Goal: Navigation & Orientation: Understand site structure

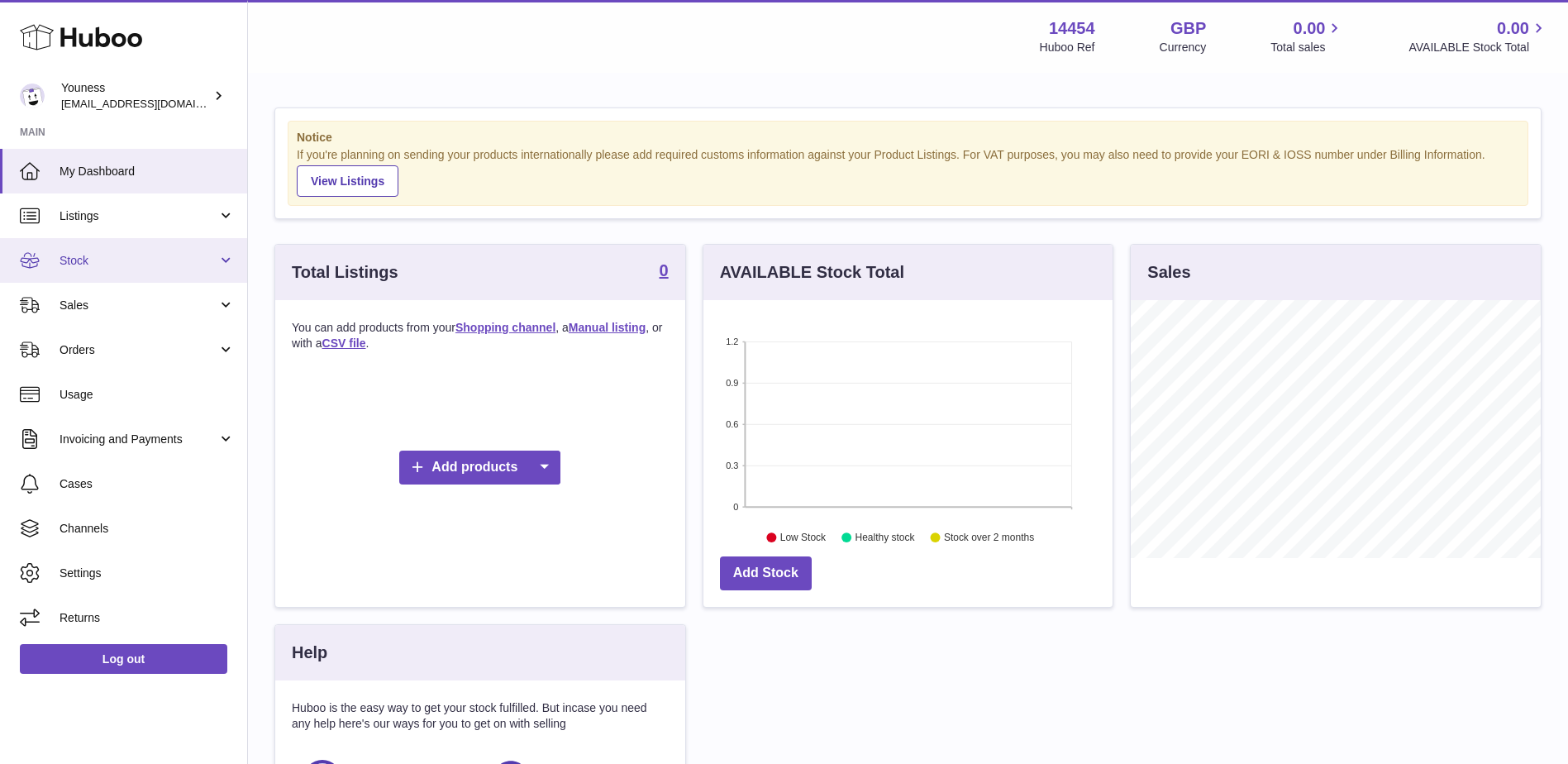
click at [85, 262] on span "Stock" at bounding box center [139, 261] width 157 height 16
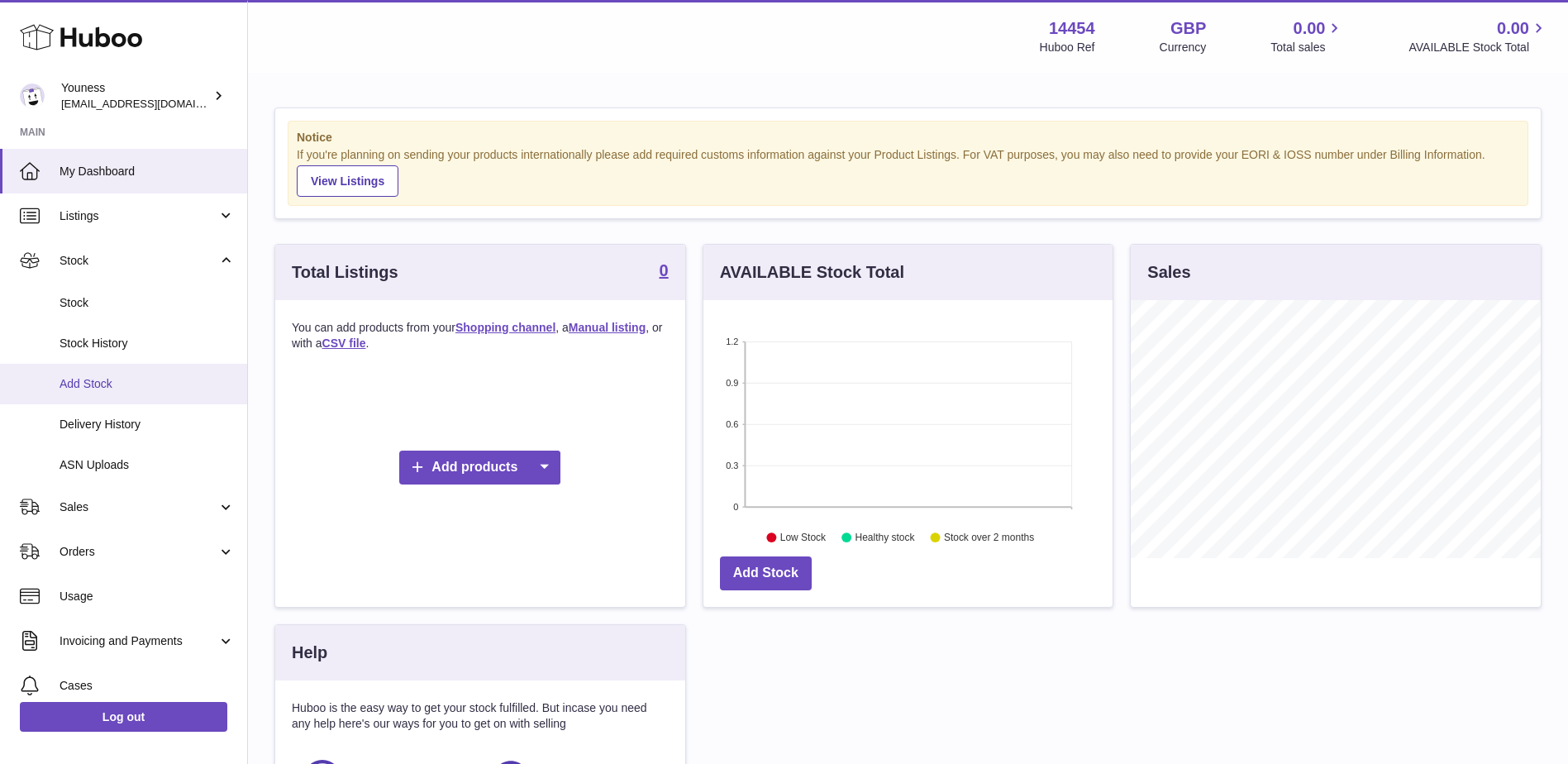
click at [92, 383] on span "Add Stock" at bounding box center [147, 383] width 175 height 16
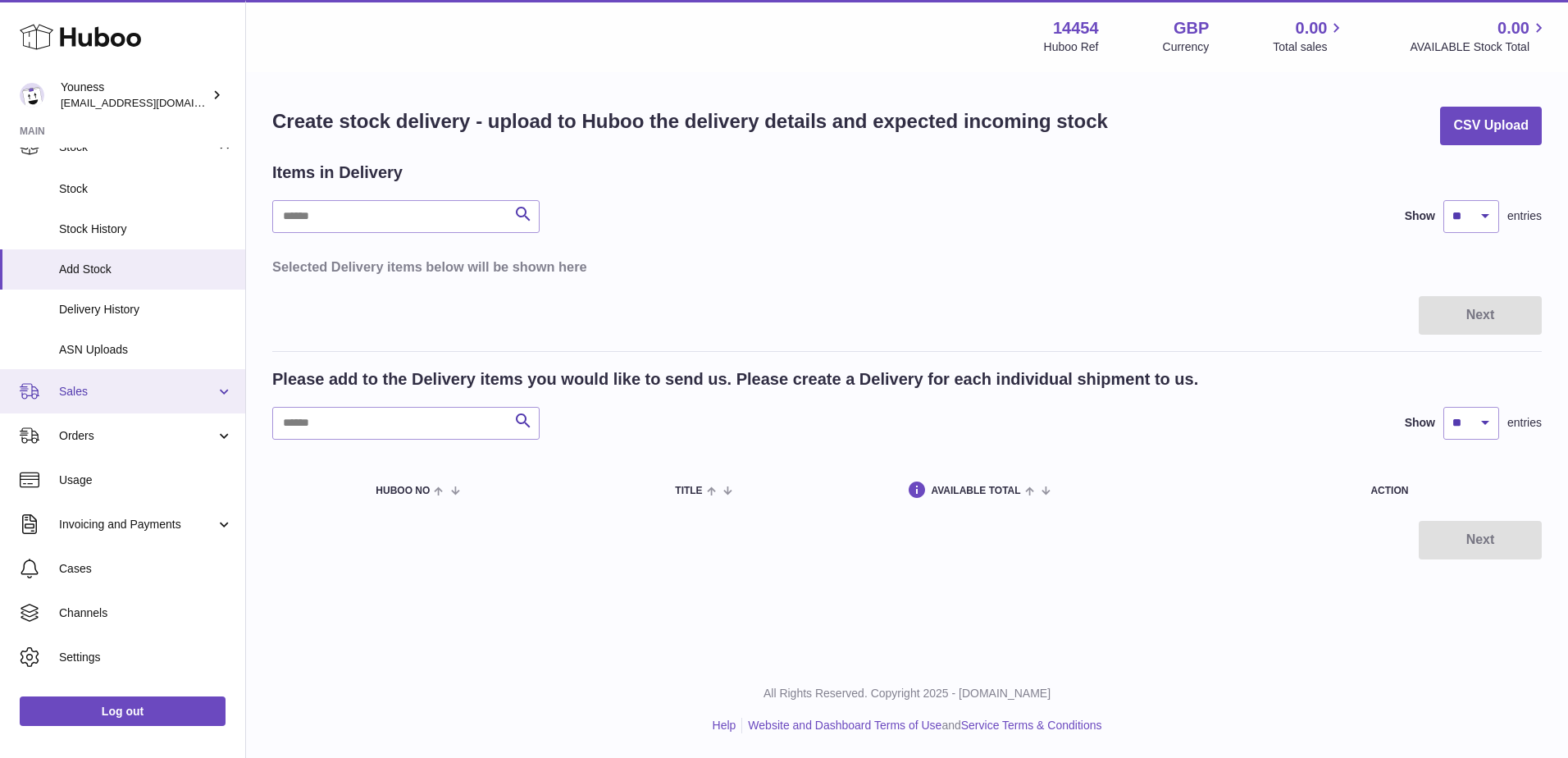
scroll to position [142, 0]
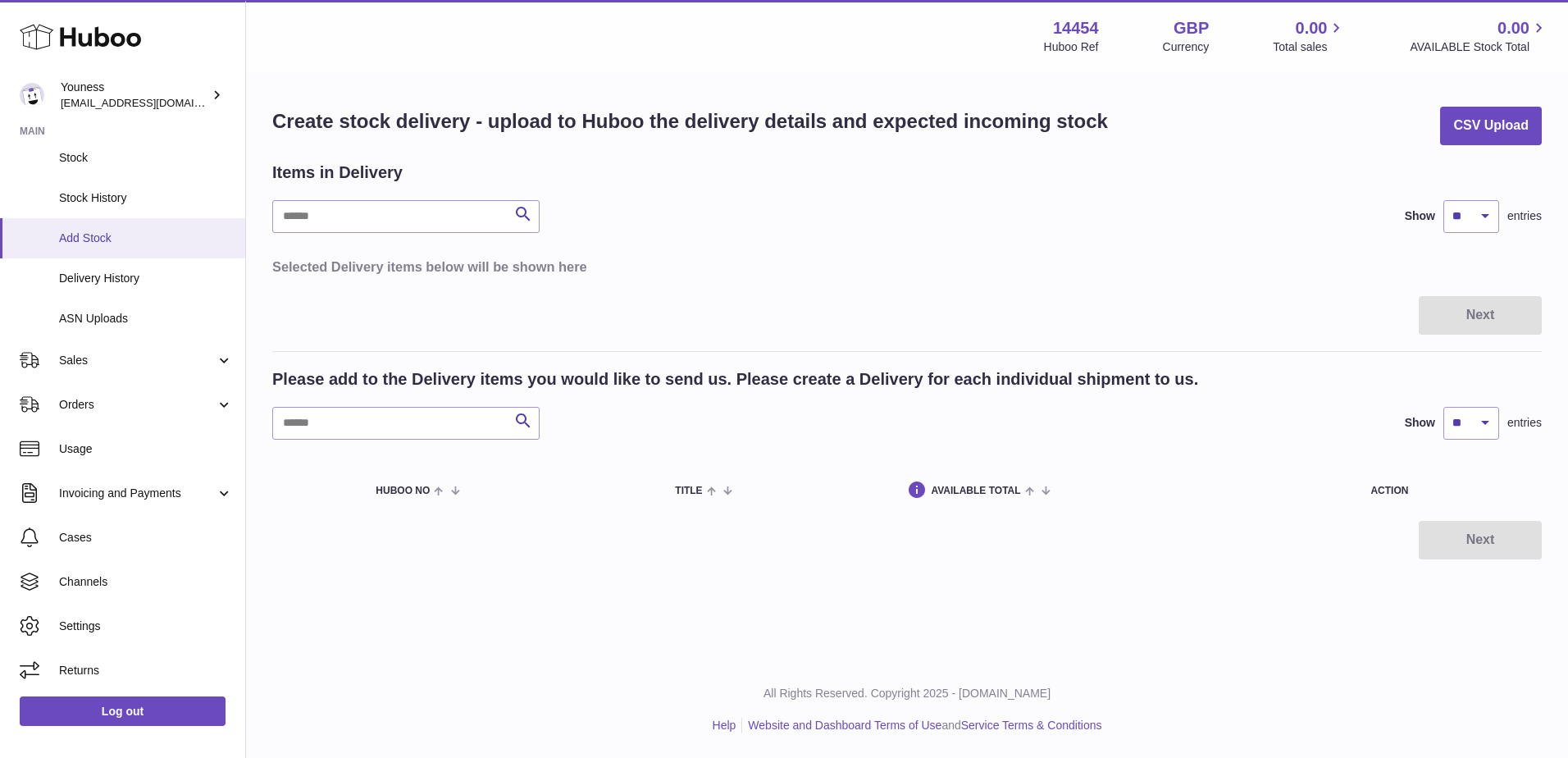
click at [102, 231] on span "Add Stock" at bounding box center [146, 238] width 174 height 16
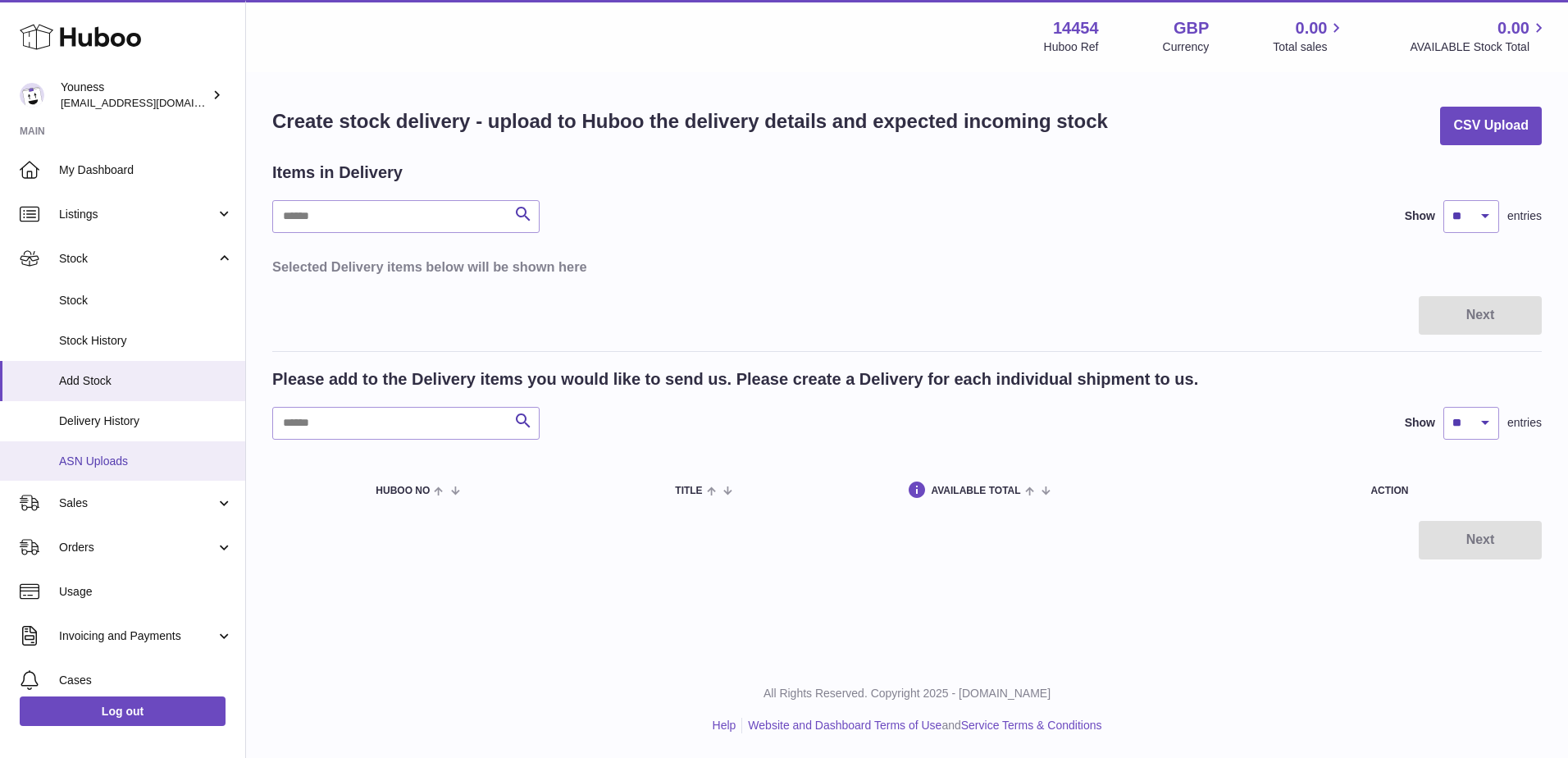
click at [111, 461] on span "ASN Uploads" at bounding box center [146, 461] width 174 height 16
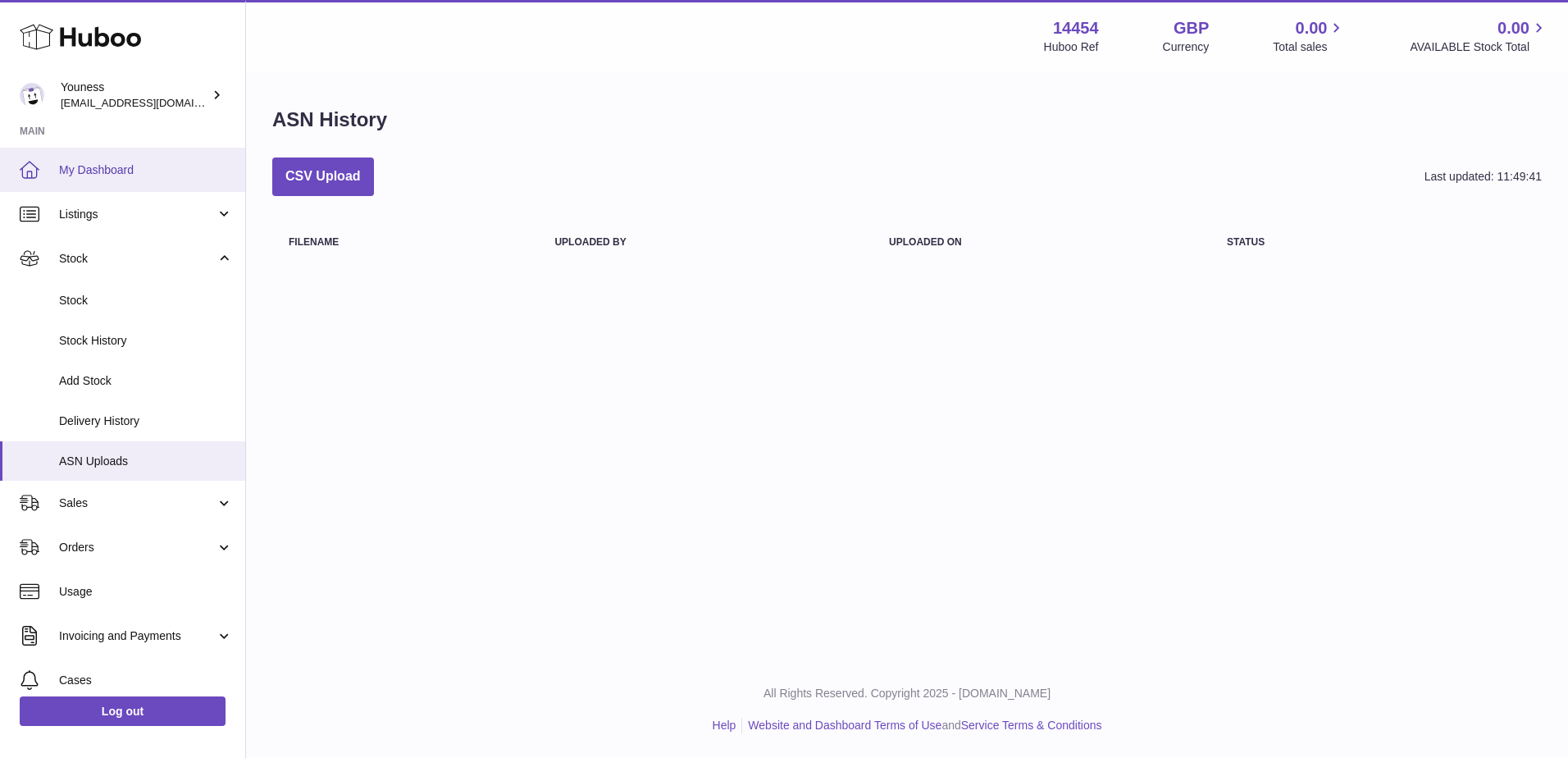
click at [97, 169] on span "My Dashboard" at bounding box center [146, 170] width 174 height 16
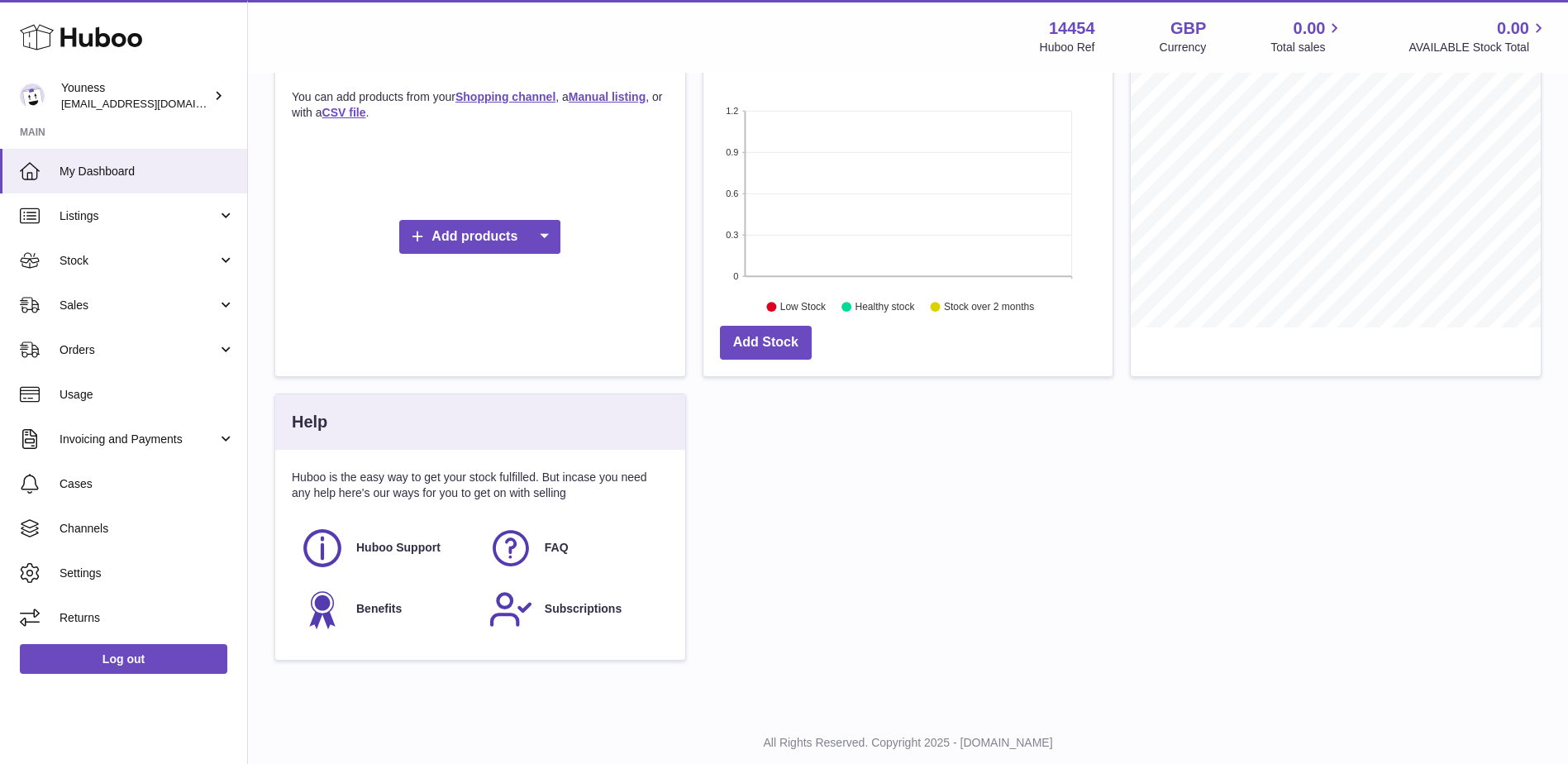
scroll to position [274, 0]
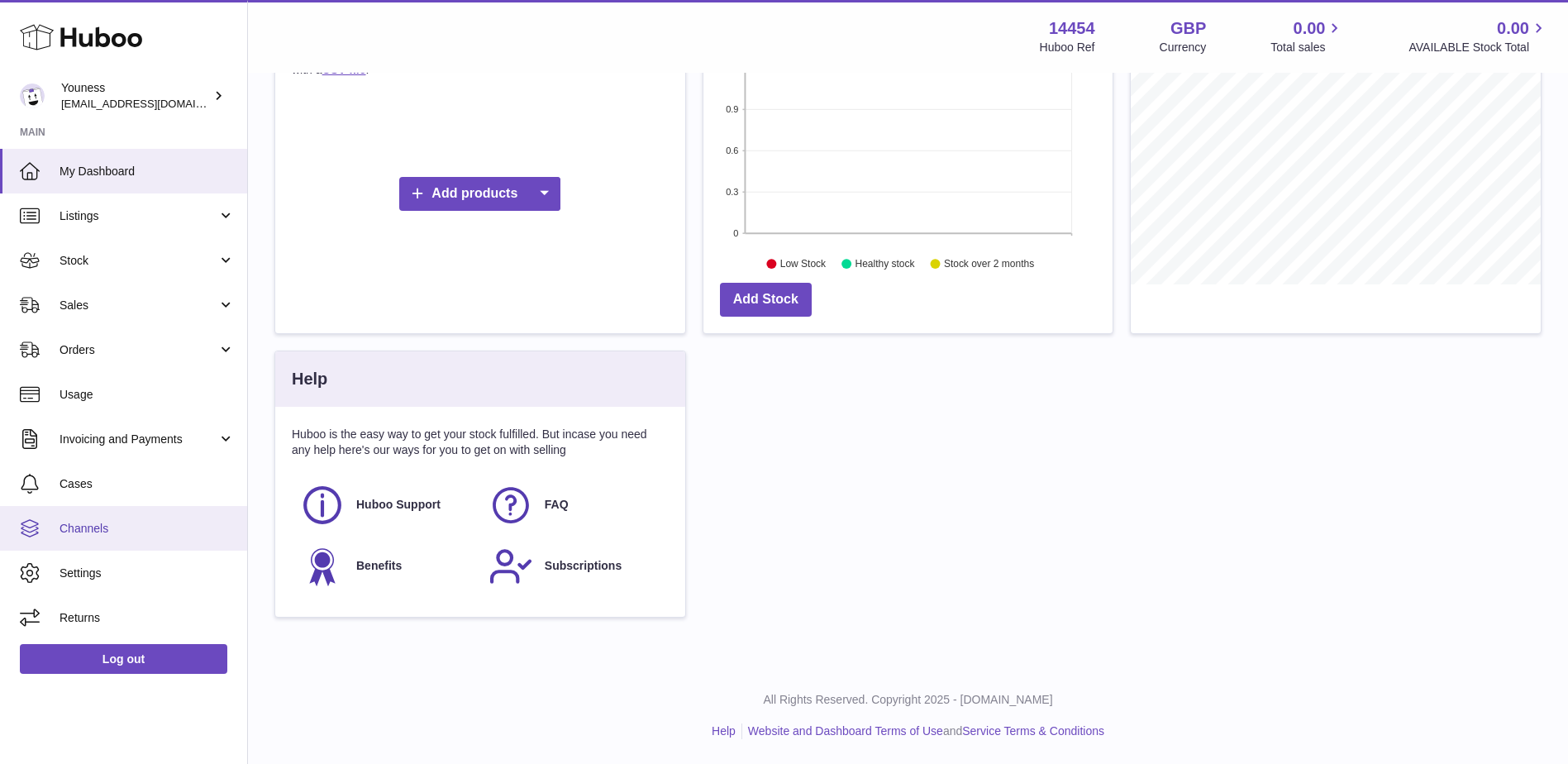
click at [83, 532] on span "Channels" at bounding box center [147, 529] width 175 height 16
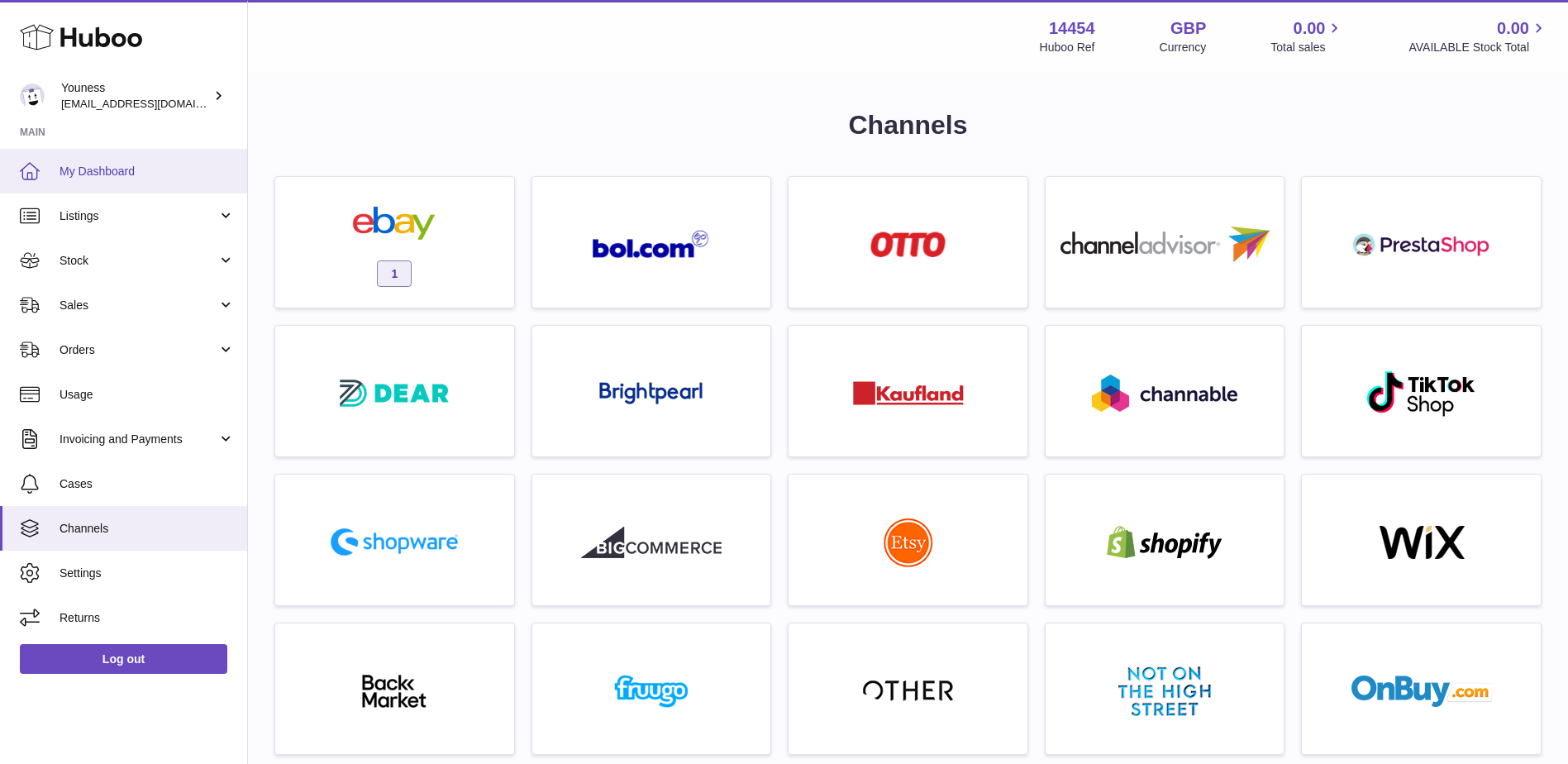
click at [79, 170] on span "My Dashboard" at bounding box center [147, 172] width 175 height 16
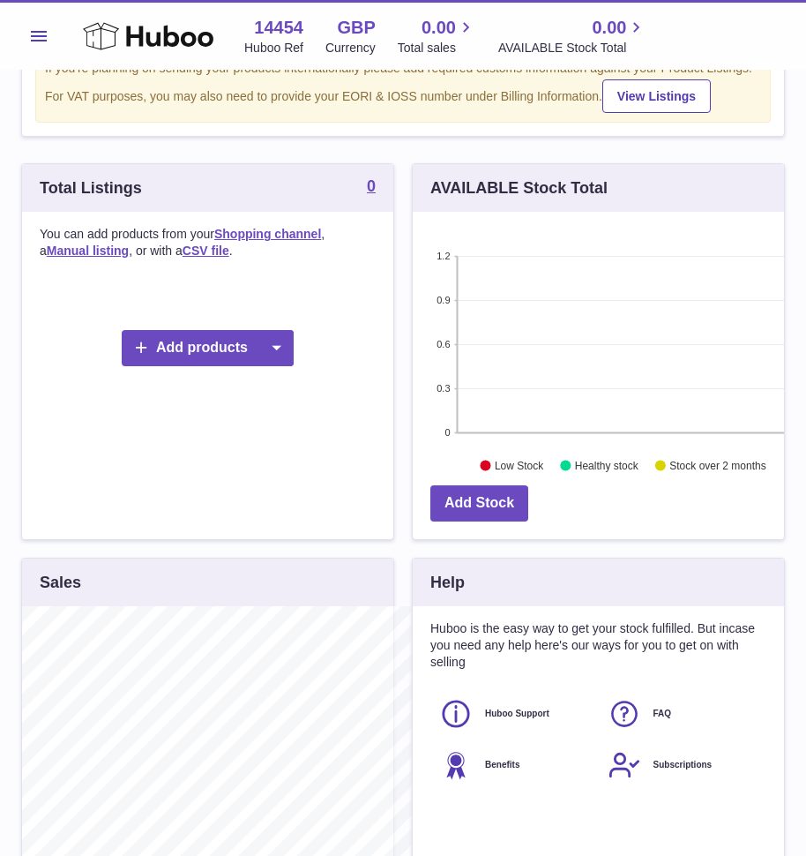
scroll to position [881753, 881657]
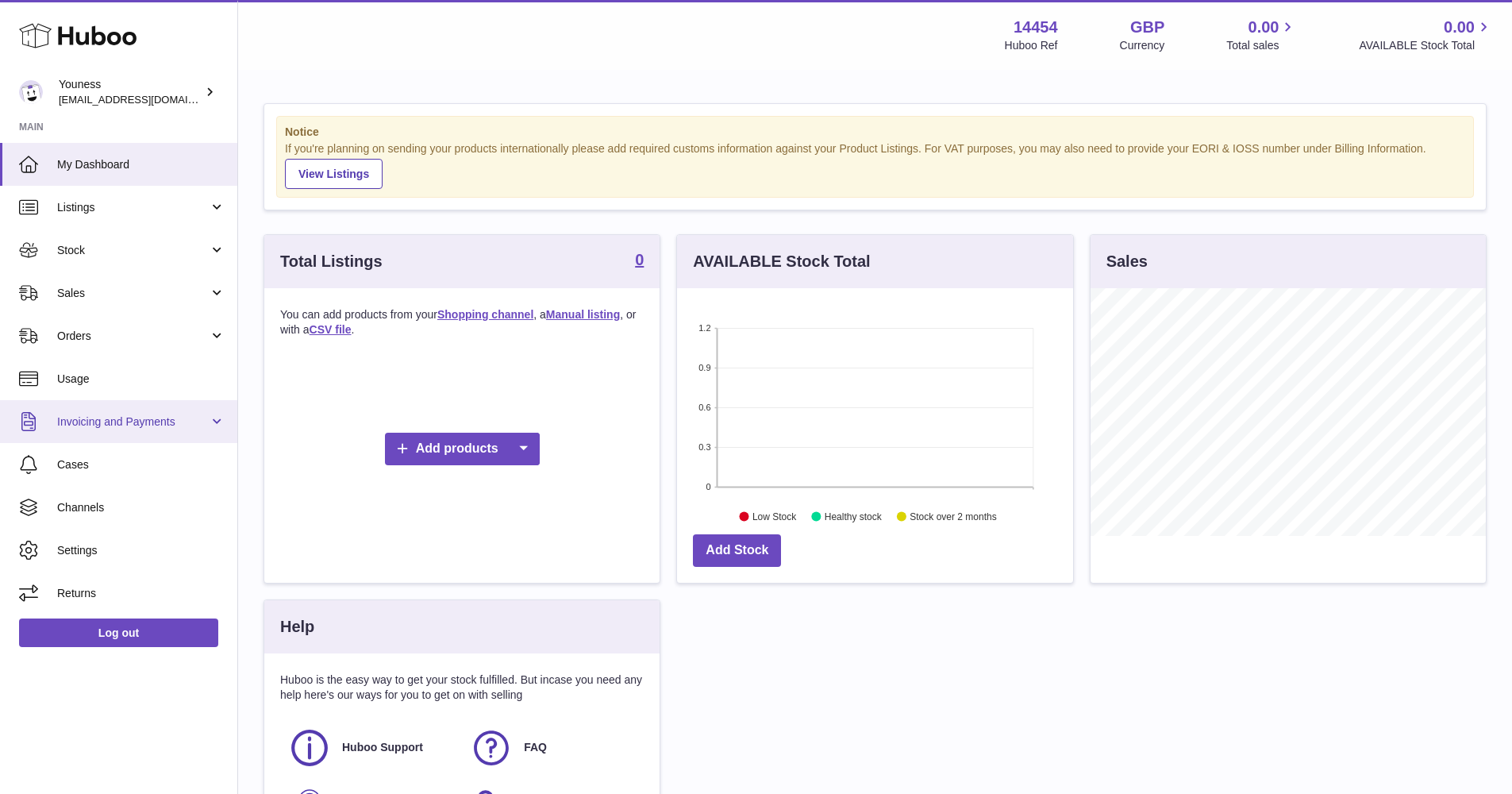
click at [192, 426] on span "Invoicing and Payments" at bounding box center [133, 421] width 151 height 15
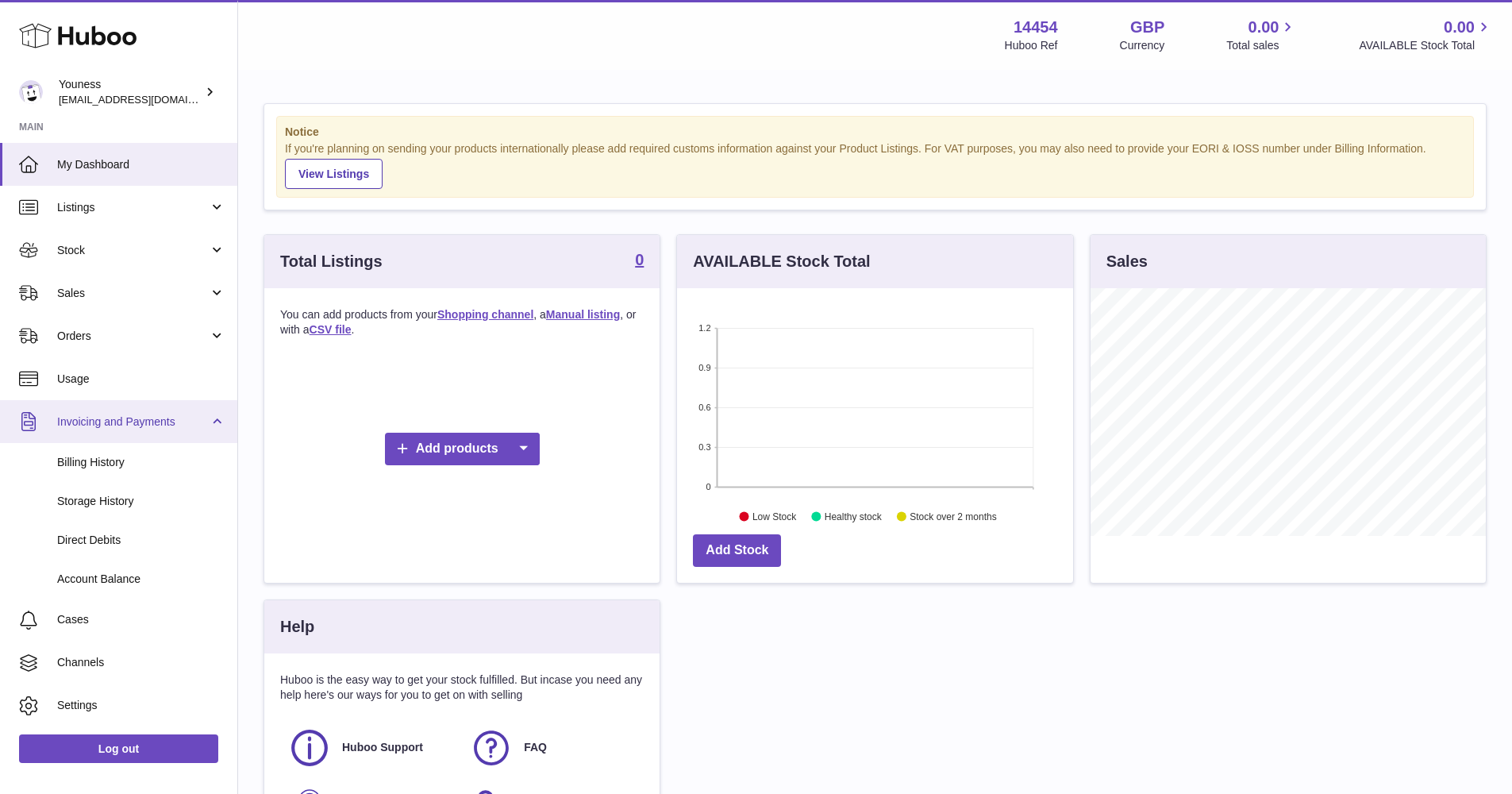
click at [213, 414] on link "Invoicing and Payments" at bounding box center [119, 422] width 238 height 43
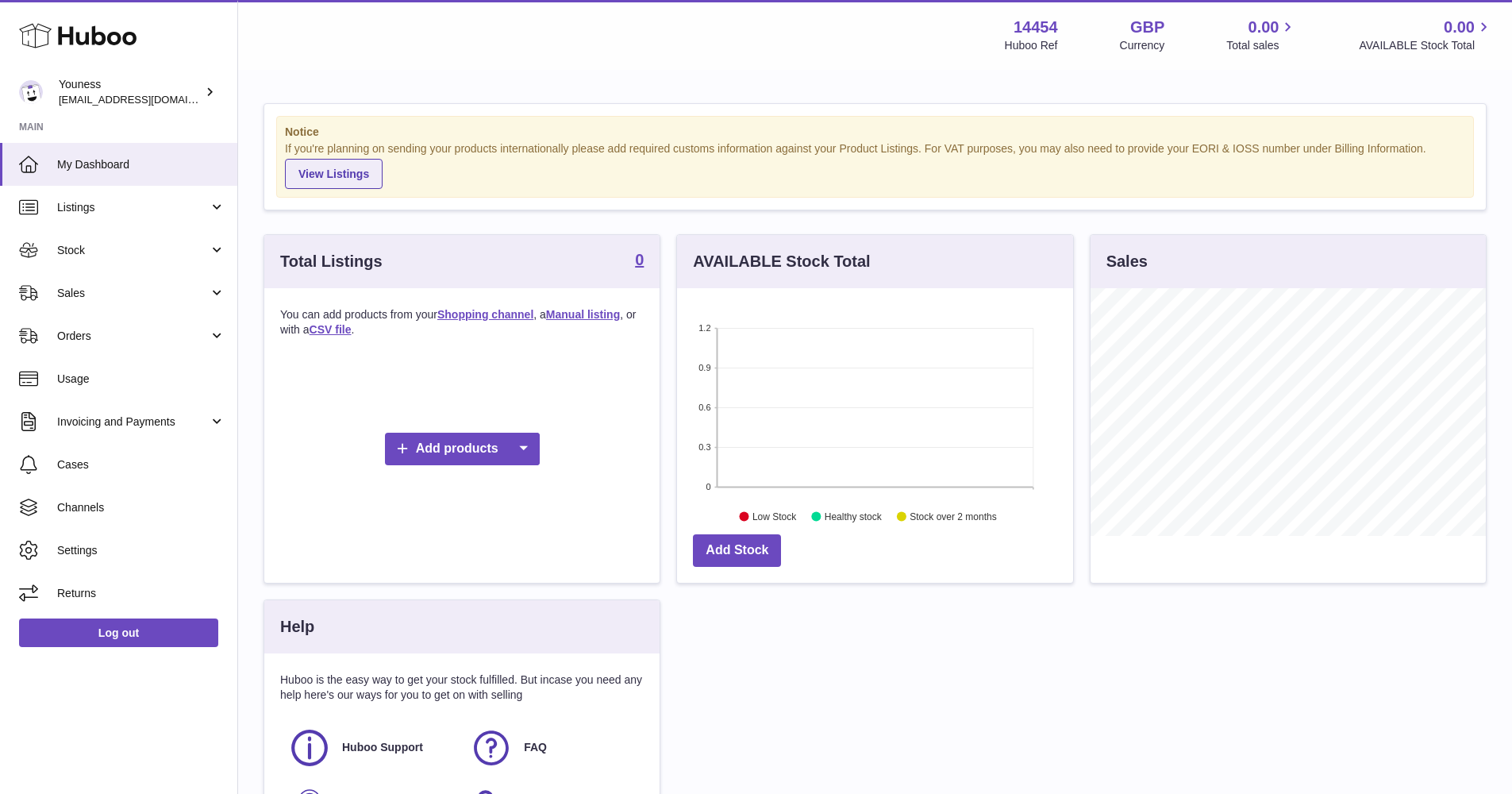
click at [346, 172] on link "View Listings" at bounding box center [334, 174] width 97 height 31
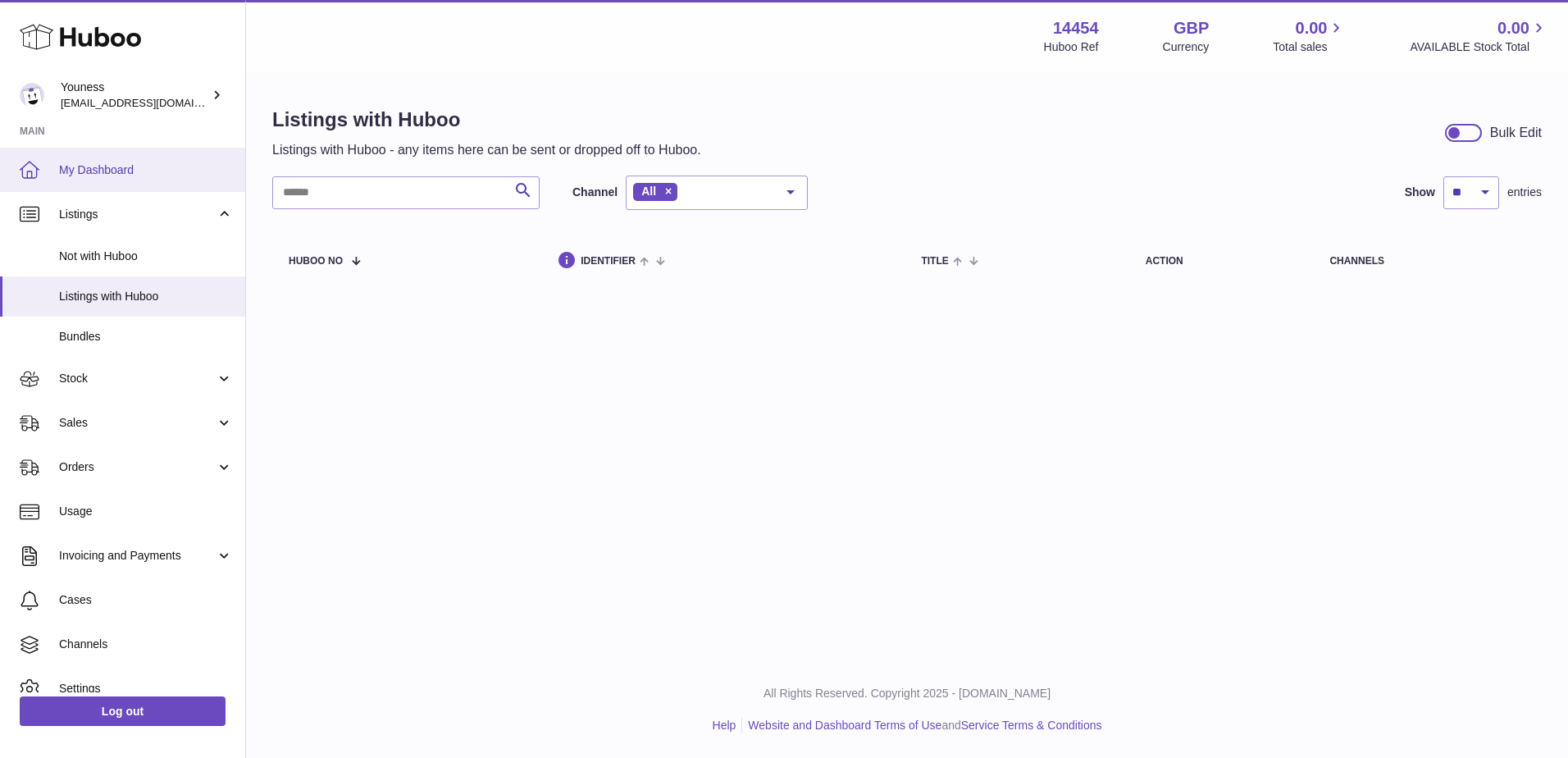
click at [111, 160] on link "My Dashboard" at bounding box center [123, 170] width 246 height 45
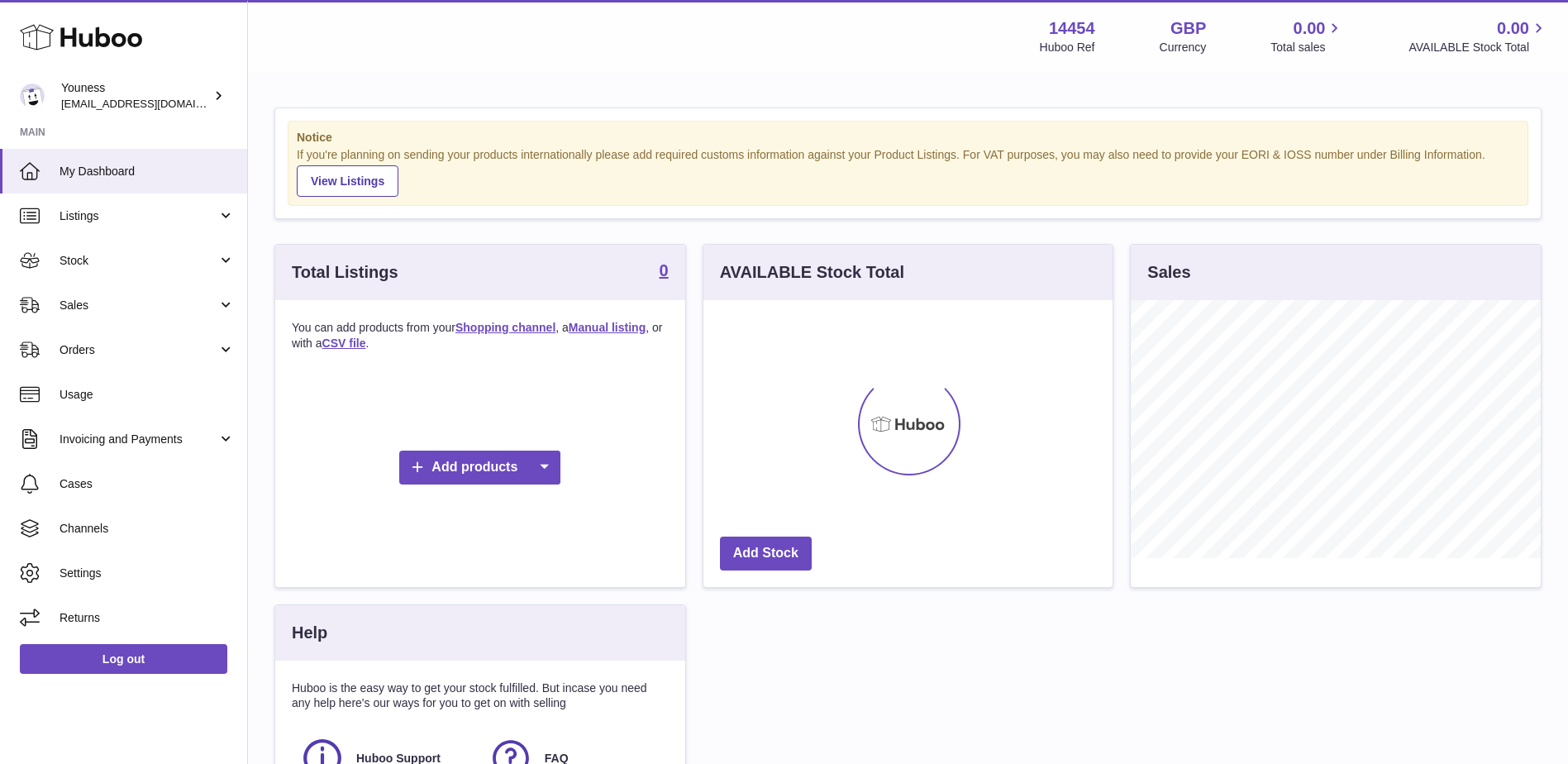
scroll to position [258, 410]
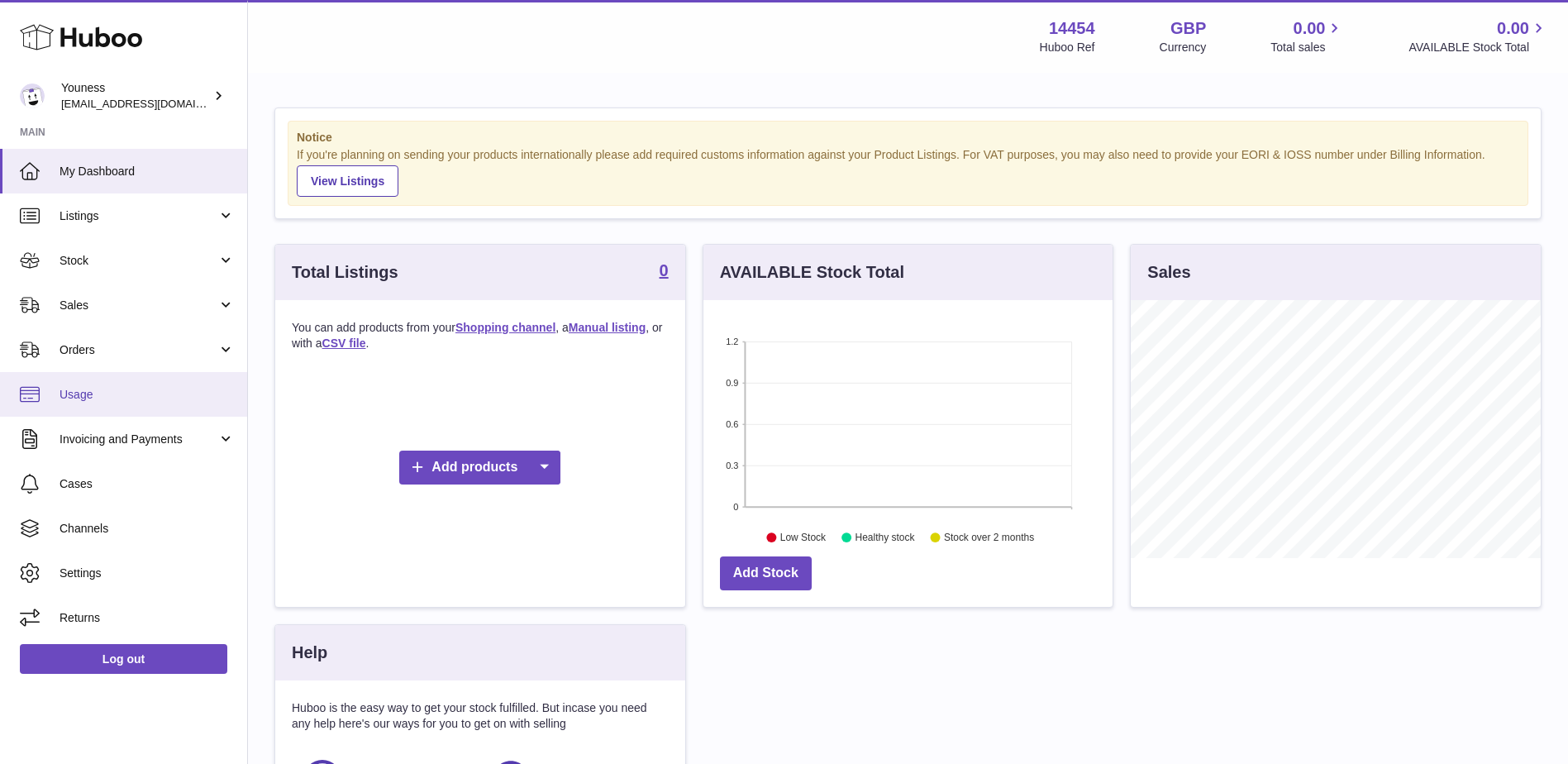
click at [103, 391] on span "Usage" at bounding box center [147, 395] width 175 height 16
